Goal: Task Accomplishment & Management: Use online tool/utility

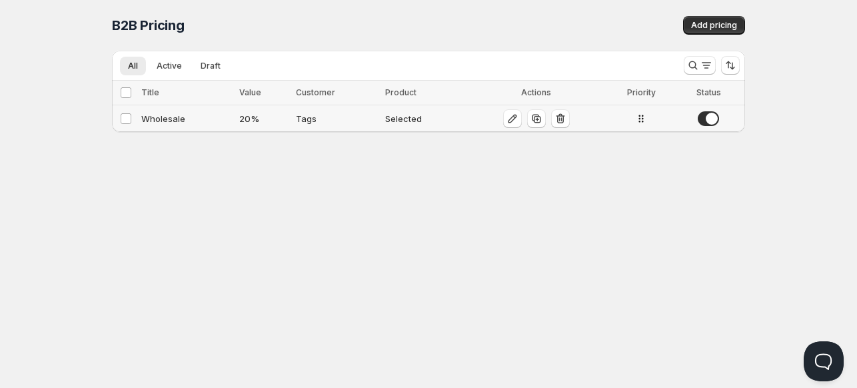
click at [245, 117] on div "20 %" at bounding box center [263, 118] width 49 height 13
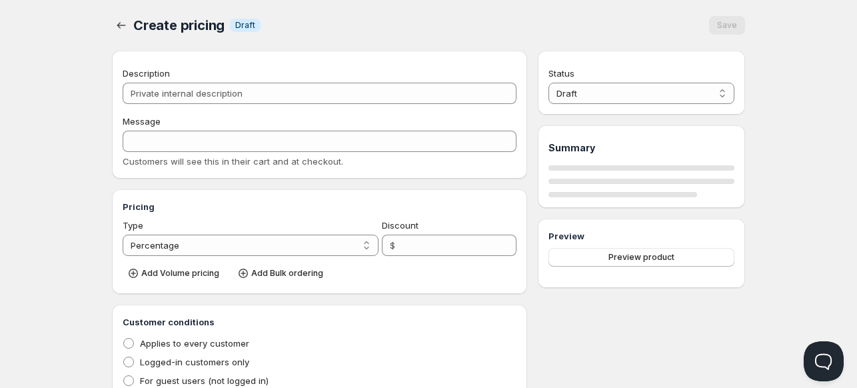
type input "Wholesale"
type input "WHOLESALE"
type input "20"
radio input "true"
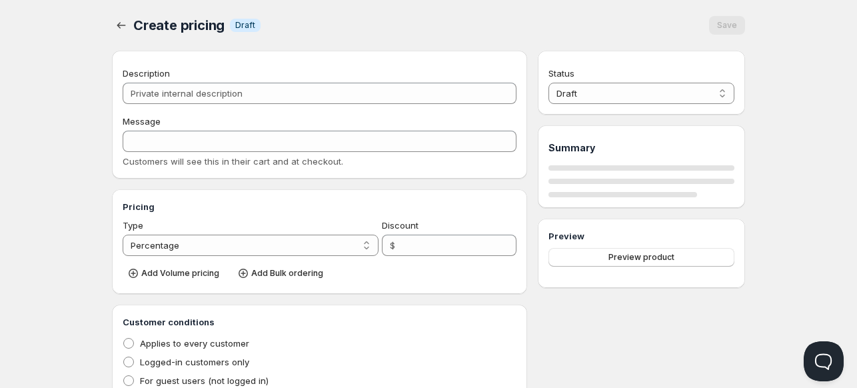
checkbox input "true"
select select "1"
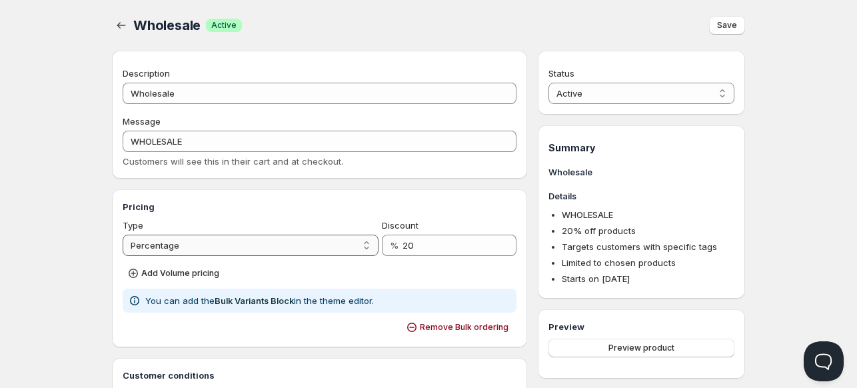
click at [213, 240] on select "Percentage Absolute" at bounding box center [251, 245] width 256 height 21
click at [123, 235] on select "Percentage Absolute" at bounding box center [251, 245] width 256 height 21
click at [209, 245] on select "Percentage Absolute" at bounding box center [251, 245] width 256 height 21
select select "1"
click at [123, 235] on select "Percentage Absolute" at bounding box center [251, 245] width 256 height 21
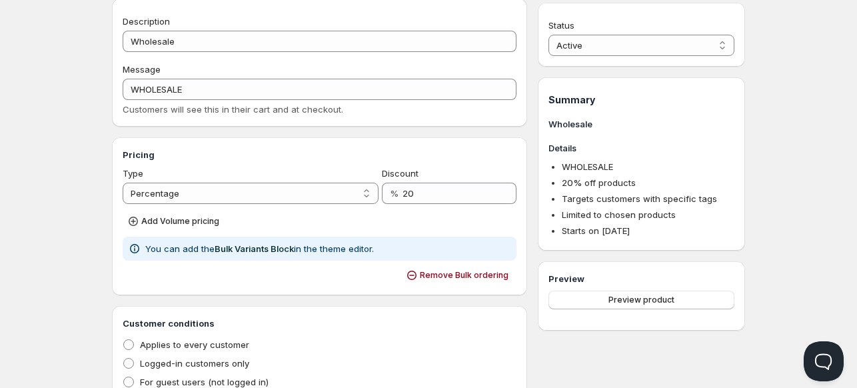
scroll to position [53, 0]
click at [406, 187] on input "20" at bounding box center [449, 191] width 94 height 21
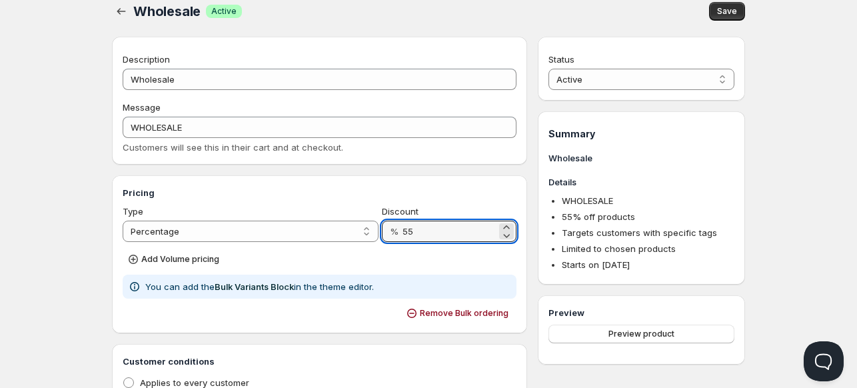
scroll to position [0, 0]
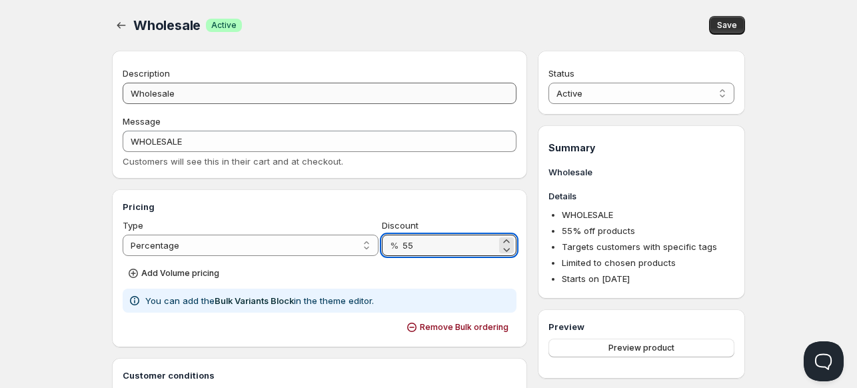
type input "55"
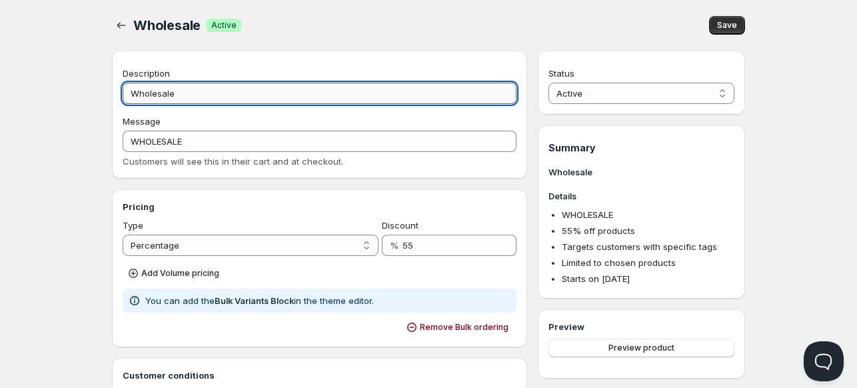
click at [261, 90] on input "Wholesale" at bounding box center [320, 93] width 394 height 21
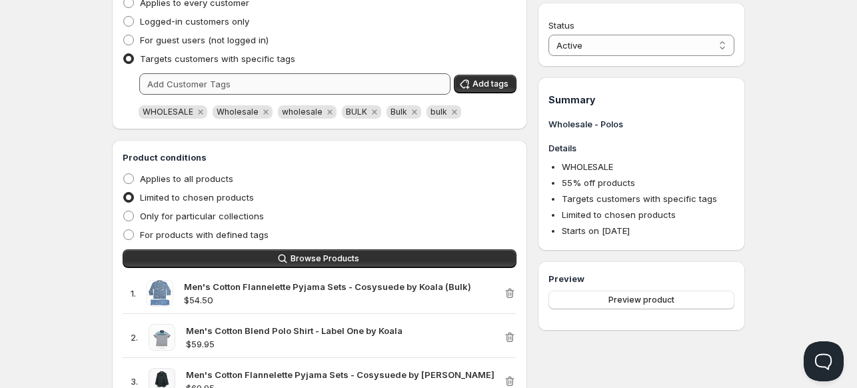
scroll to position [413, 0]
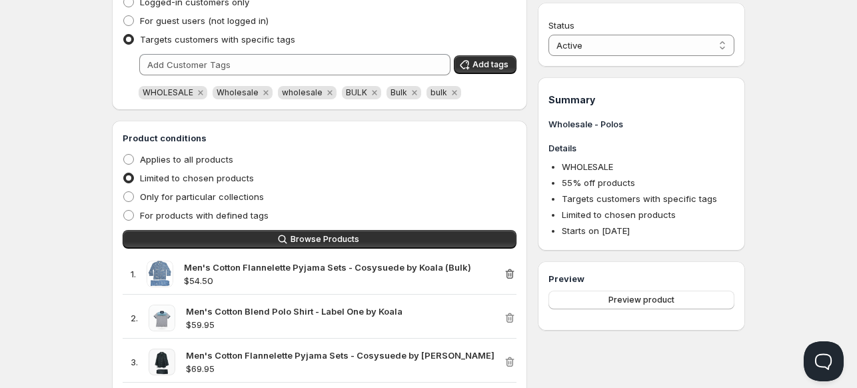
type input "Wholesale - Polos"
click at [510, 273] on icon "button" at bounding box center [510, 275] width 1 height 4
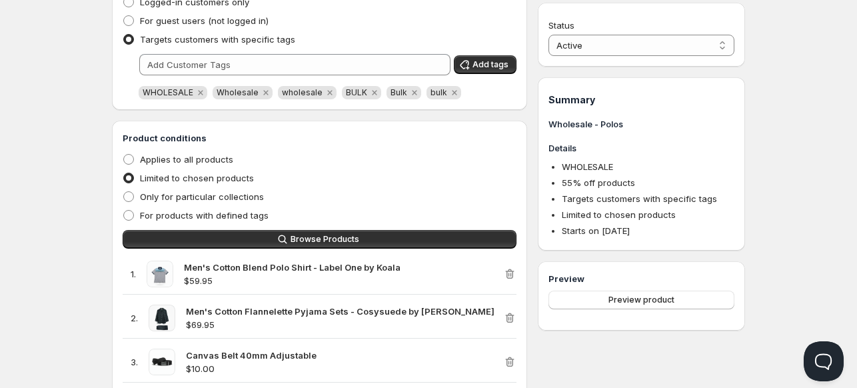
click at [512, 310] on div "2 . Men's Cotton Flannelette Pyjama Sets - Cosysuede by Koala $69.95" at bounding box center [320, 318] width 394 height 41
click at [512, 311] on icon "button" at bounding box center [509, 317] width 13 height 13
click at [511, 315] on icon "button" at bounding box center [509, 317] width 13 height 13
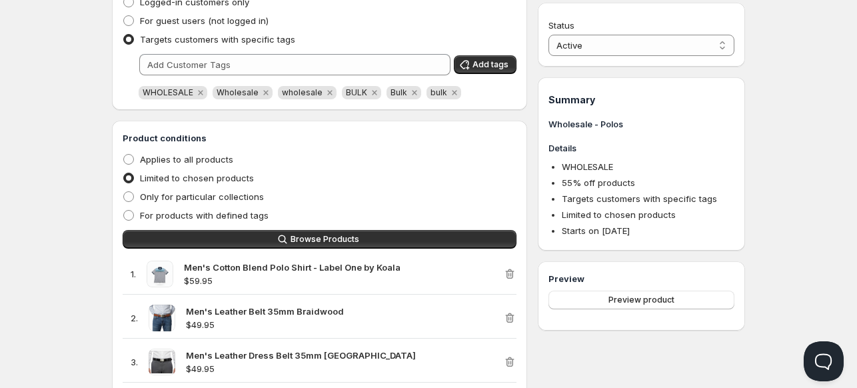
click at [511, 315] on icon "button" at bounding box center [509, 317] width 13 height 13
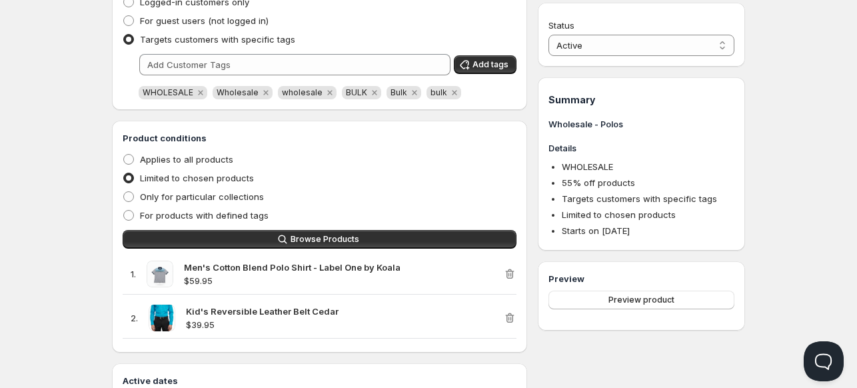
click at [511, 315] on icon "button" at bounding box center [509, 317] width 13 height 13
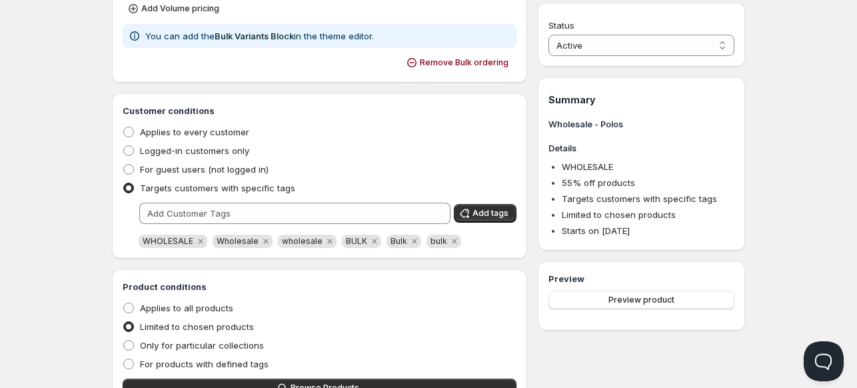
scroll to position [263, 0]
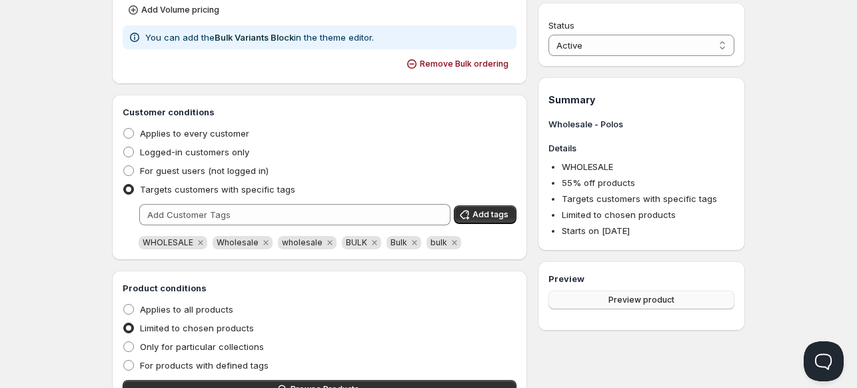
click at [654, 299] on span "Preview product" at bounding box center [641, 300] width 66 height 11
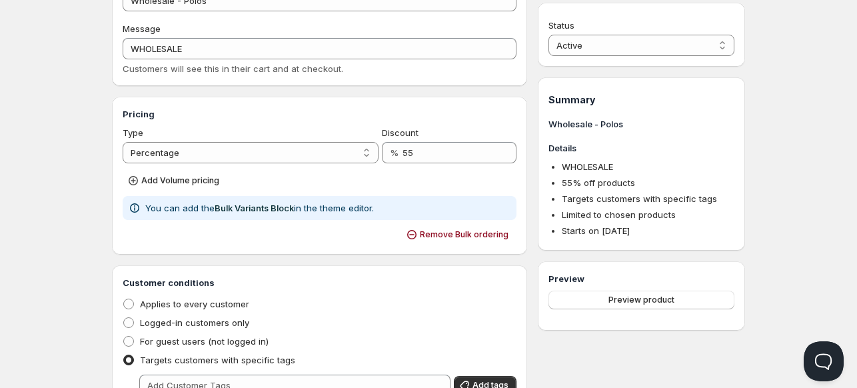
scroll to position [0, 0]
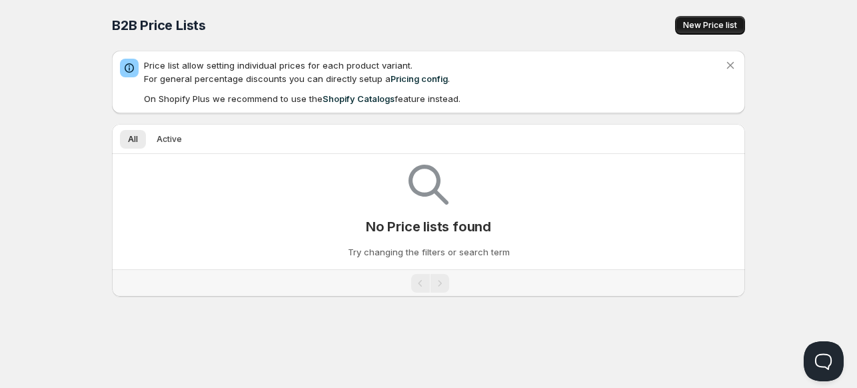
click at [710, 19] on button "New Price list" at bounding box center [710, 25] width 70 height 19
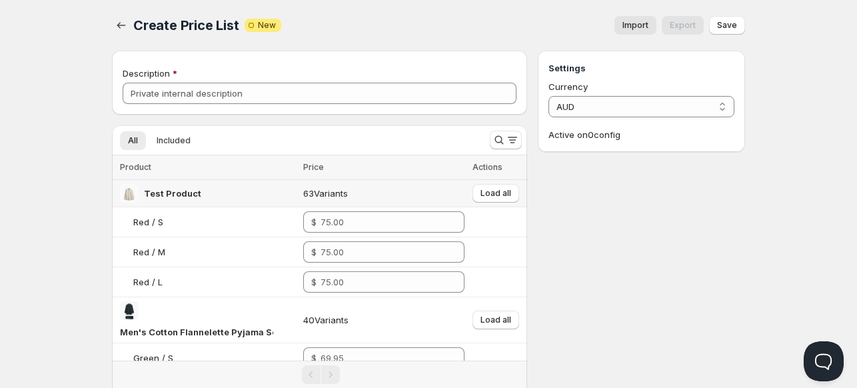
scroll to position [153, 0]
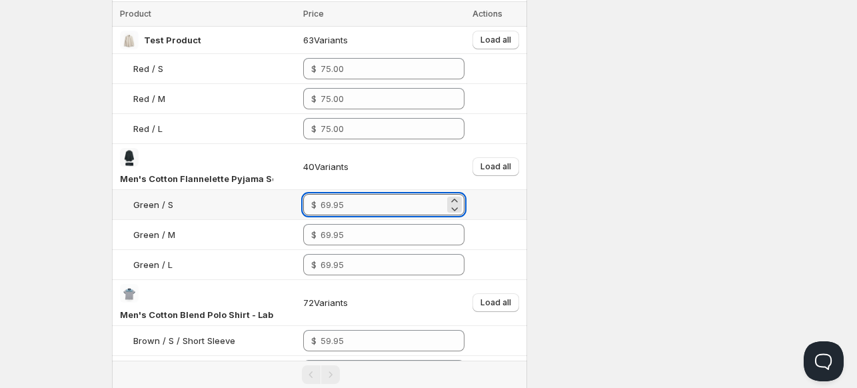
click at [350, 203] on input "number" at bounding box center [381, 204] width 123 height 21
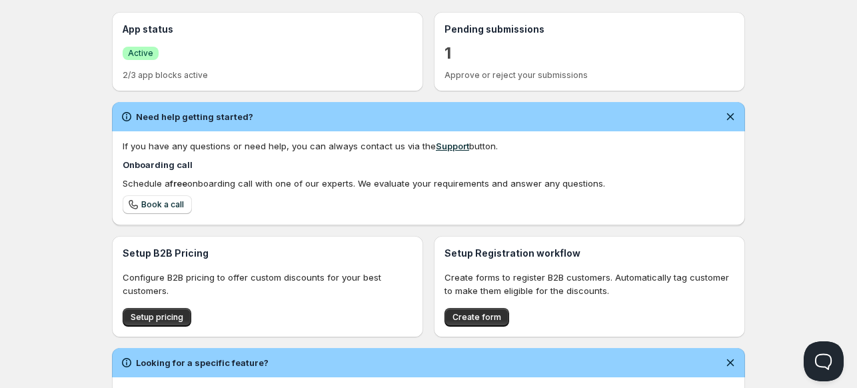
scroll to position [374, 0]
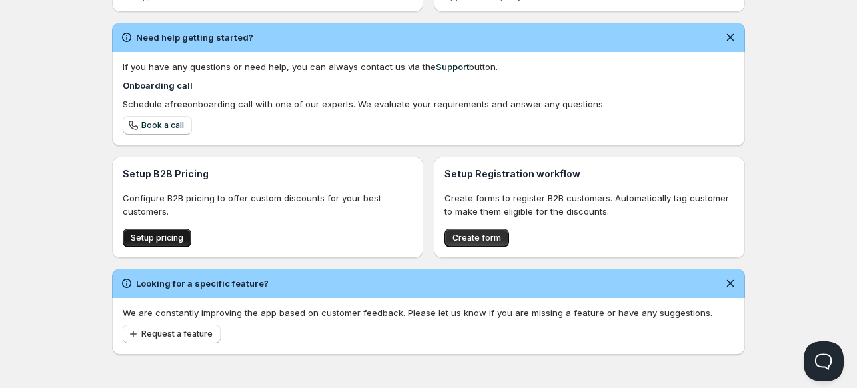
click at [167, 243] on button "Setup pricing" at bounding box center [157, 238] width 69 height 19
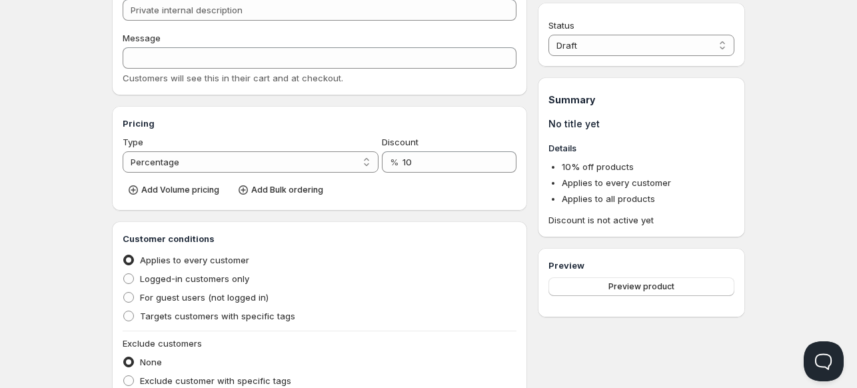
scroll to position [21, 0]
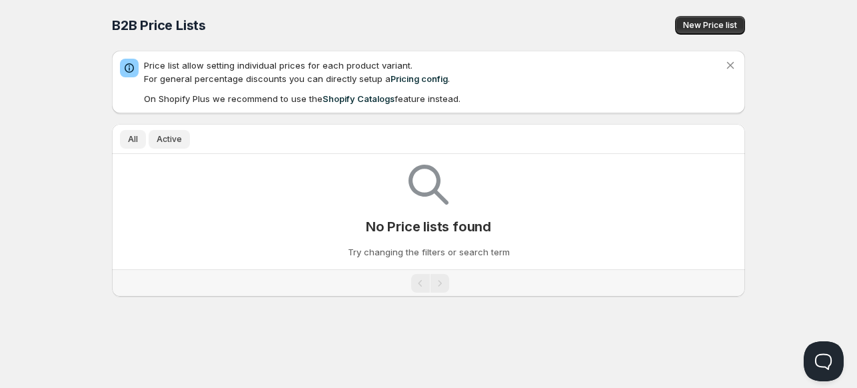
click at [171, 146] on button "Active" at bounding box center [169, 139] width 41 height 19
click at [726, 19] on button "New Price list" at bounding box center [710, 25] width 70 height 19
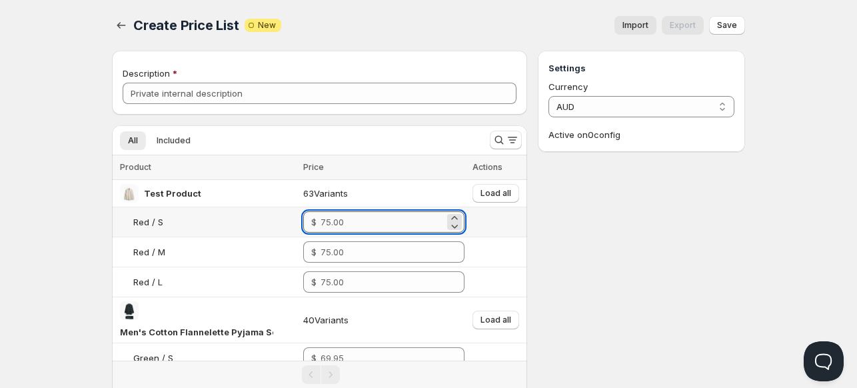
click at [386, 220] on input "number" at bounding box center [381, 221] width 123 height 21
type input "17.50"
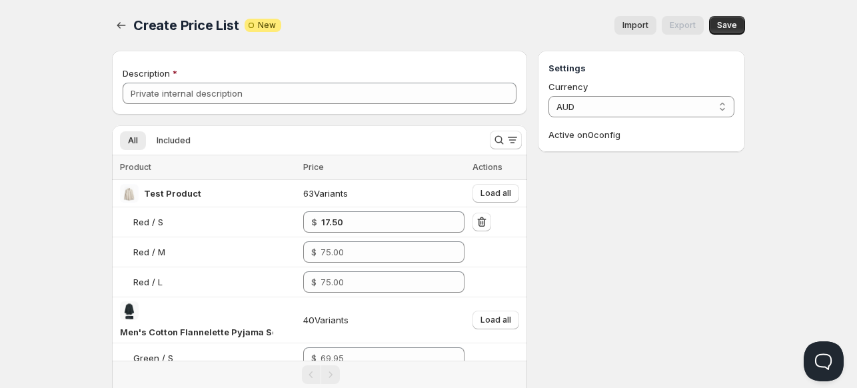
click at [644, 29] on span "Import" at bounding box center [635, 25] width 26 height 11
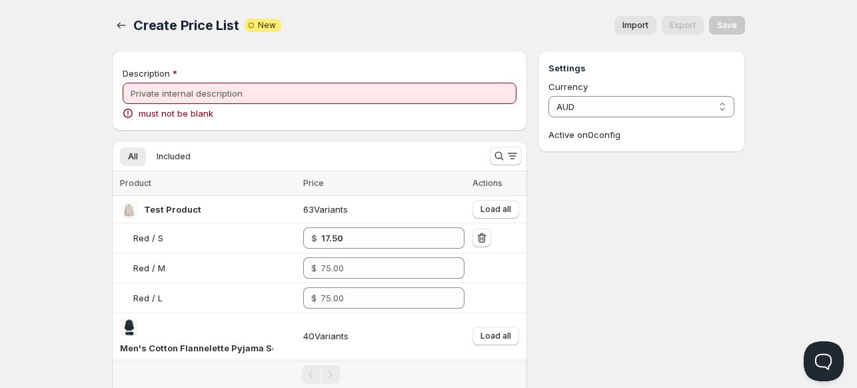
click at [644, 29] on span "Import" at bounding box center [635, 25] width 26 height 11
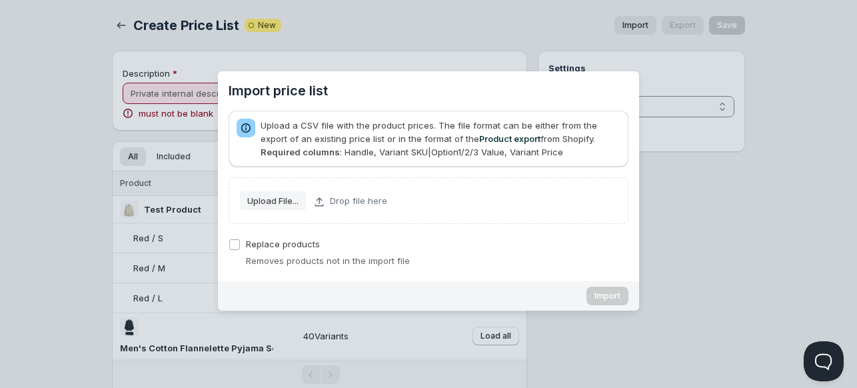
click at [714, 255] on div "Import price list" at bounding box center [428, 194] width 857 height 388
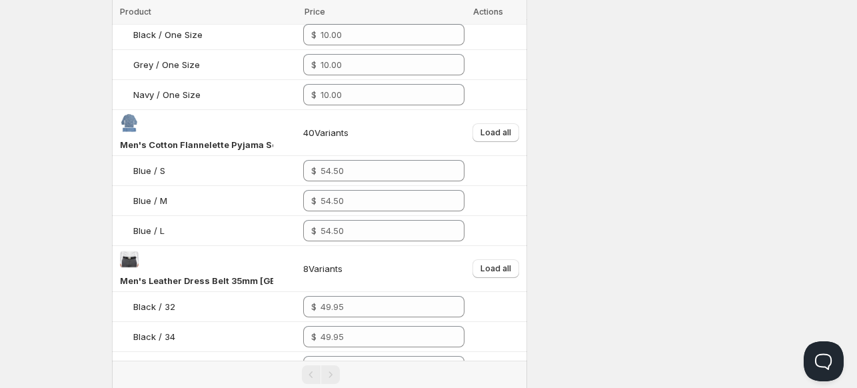
scroll to position [594, 0]
